Goal: Navigation & Orientation: Go to known website

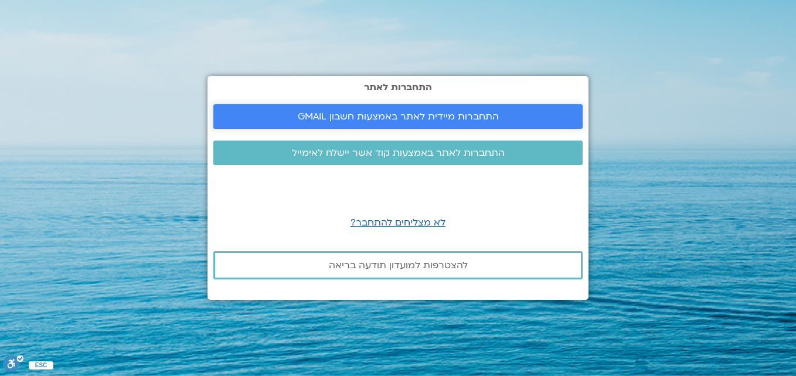
click at [406, 115] on span "התחברות מיידית לאתר באמצעות חשבון GMAIL" at bounding box center [398, 116] width 201 height 11
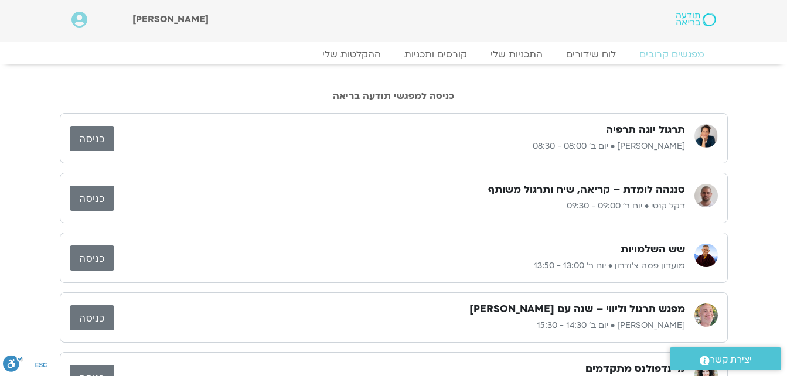
click at [94, 200] on link "כניסה" at bounding box center [92, 198] width 45 height 25
click at [97, 199] on link "כניסה" at bounding box center [92, 198] width 45 height 25
